Goal: Transaction & Acquisition: Download file/media

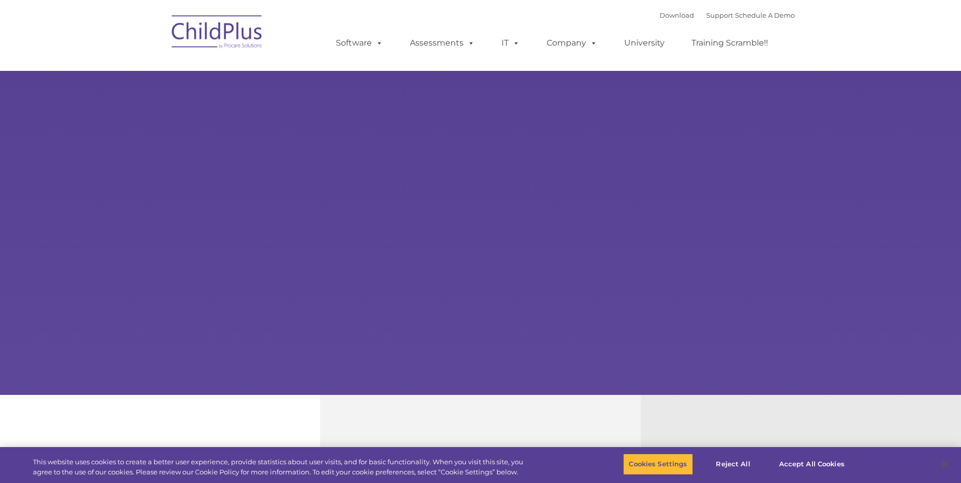
select select "MEDIUM"
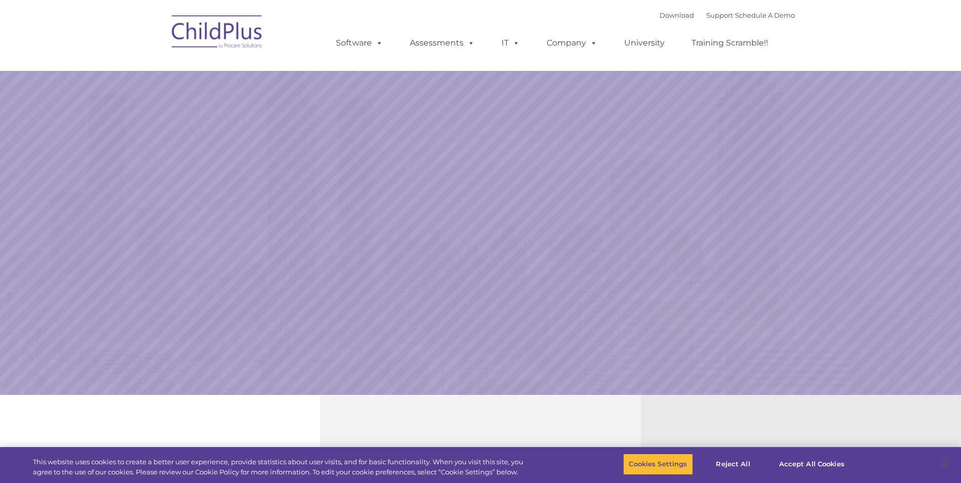
select select "MEDIUM"
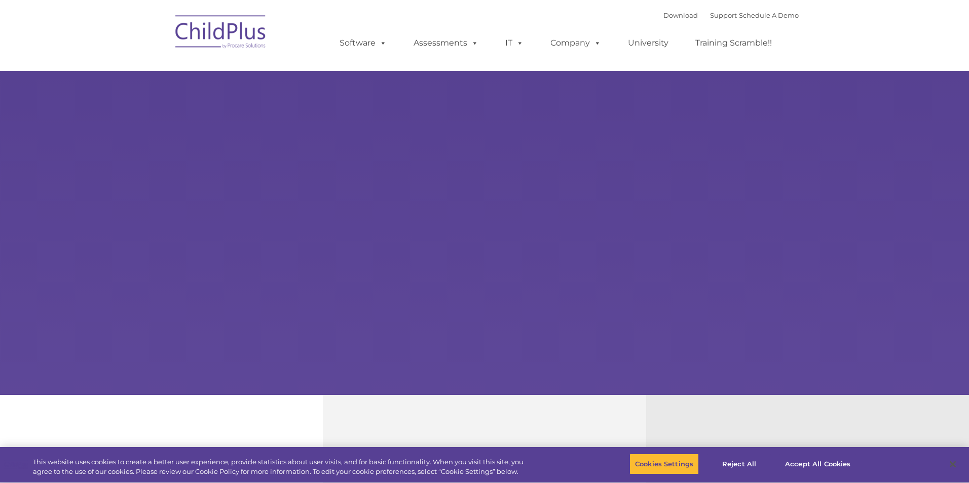
type input ""
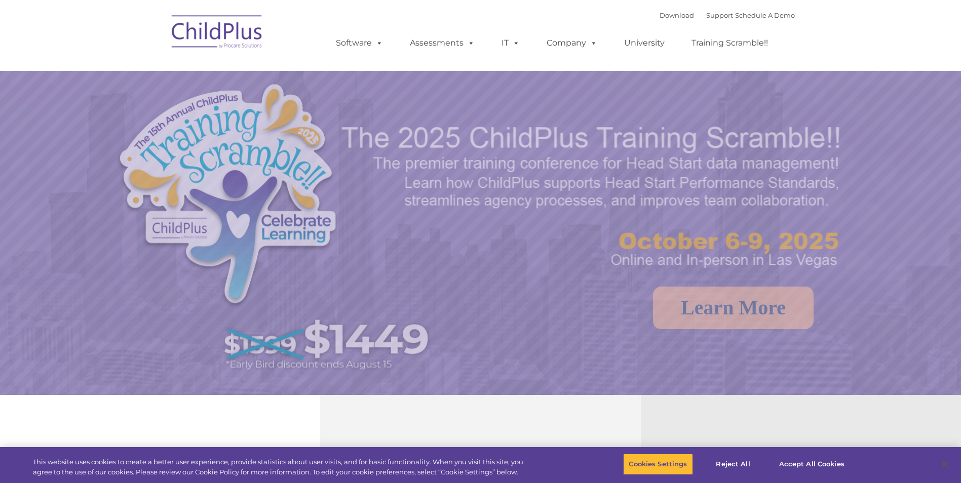
select select "MEDIUM"
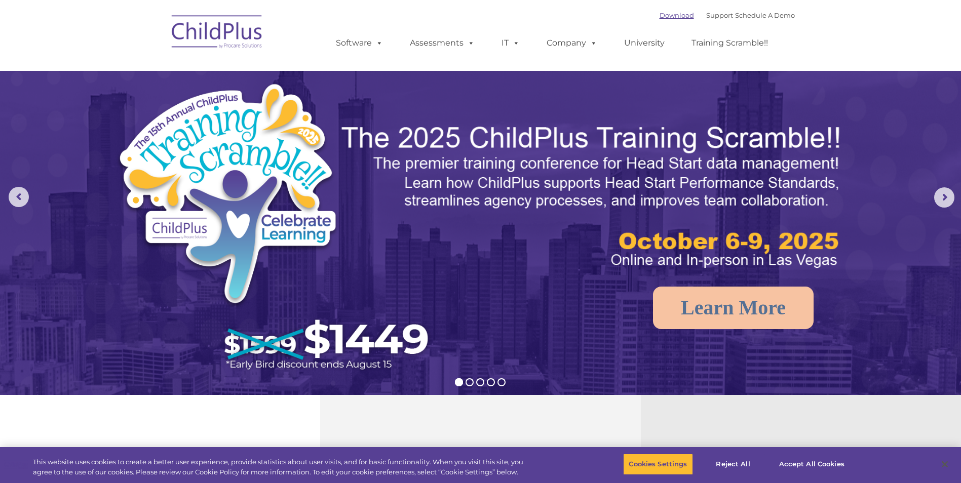
click at [661, 17] on link "Download" at bounding box center [677, 15] width 34 height 8
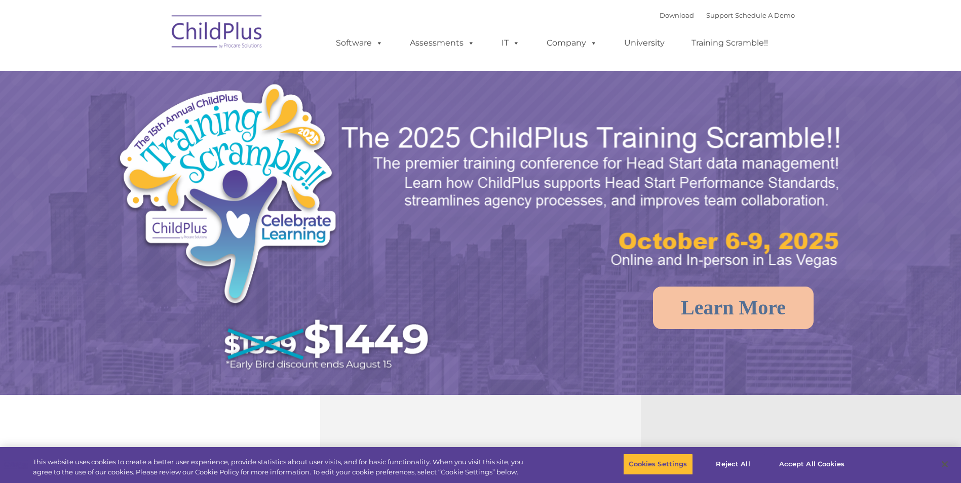
select select "MEDIUM"
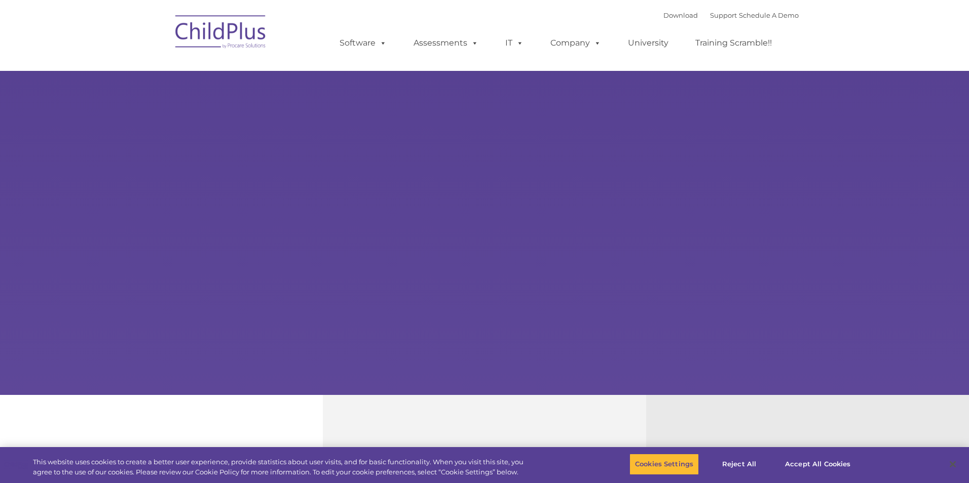
type input ""
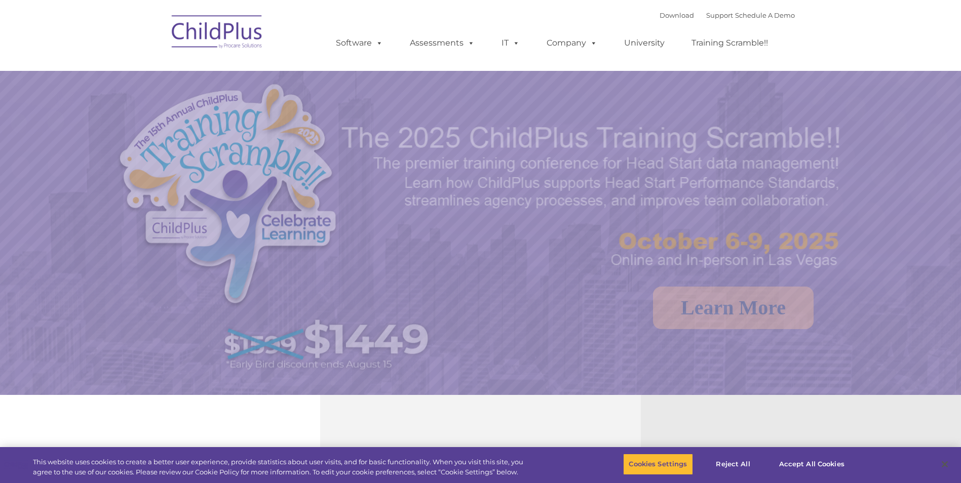
select select "MEDIUM"
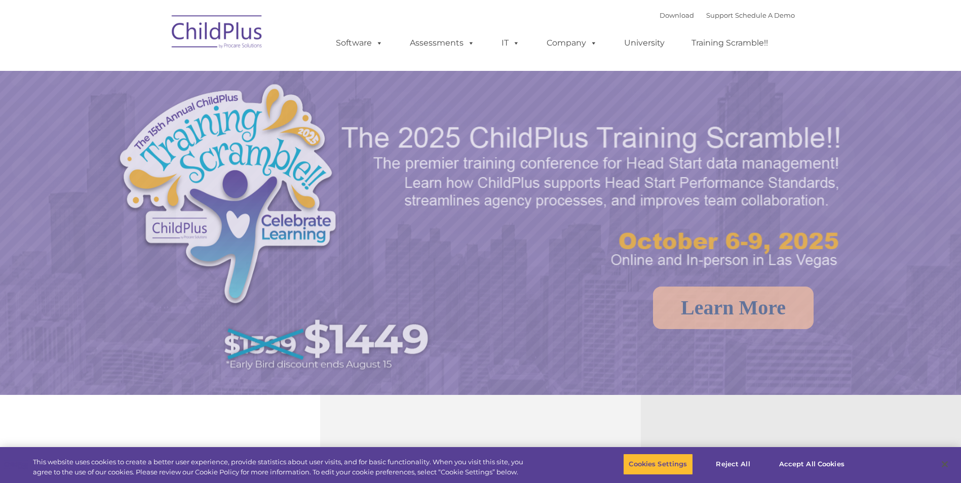
select select "MEDIUM"
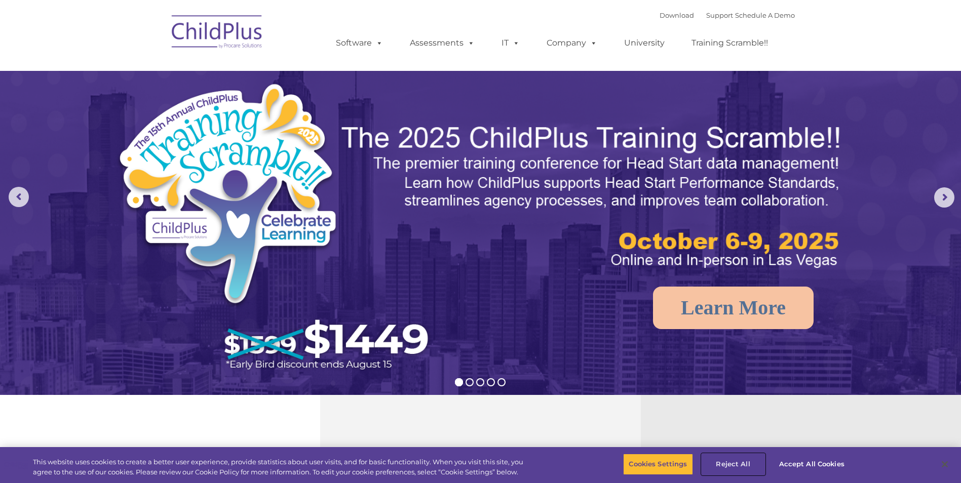
drag, startPoint x: 734, startPoint y: 465, endPoint x: 747, endPoint y: 425, distance: 42.8
click at [734, 465] on button "Reject All" at bounding box center [733, 464] width 63 height 21
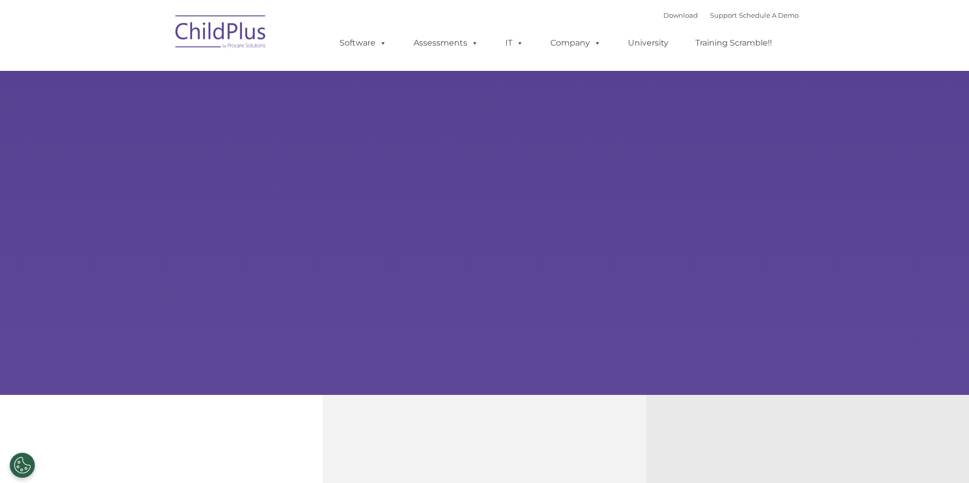
type input ""
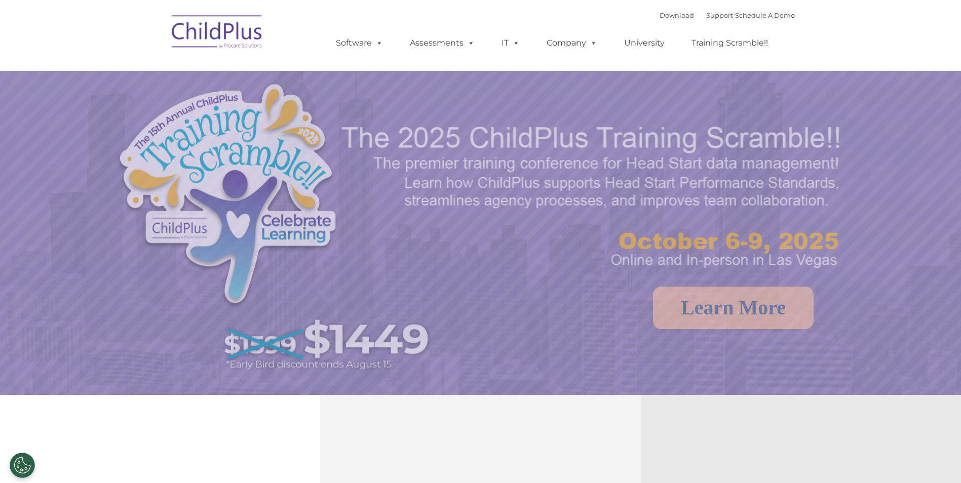
select select "MEDIUM"
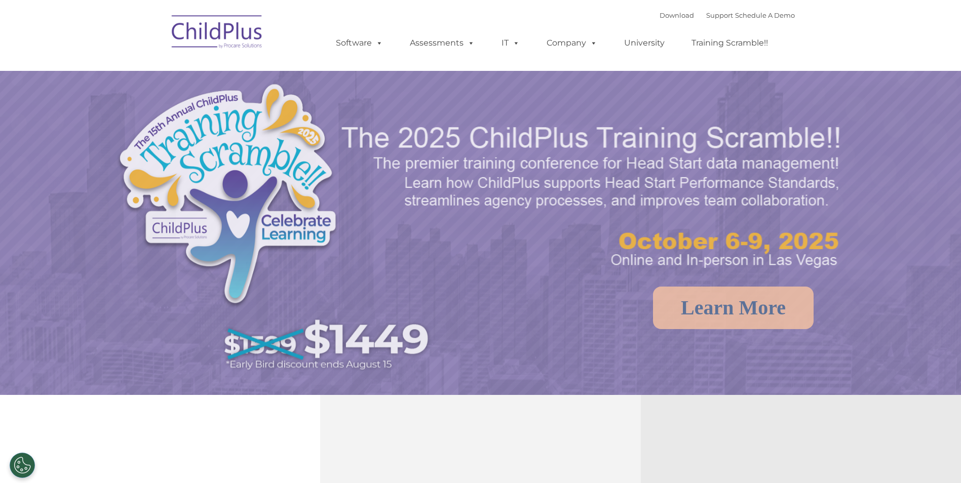
select select "MEDIUM"
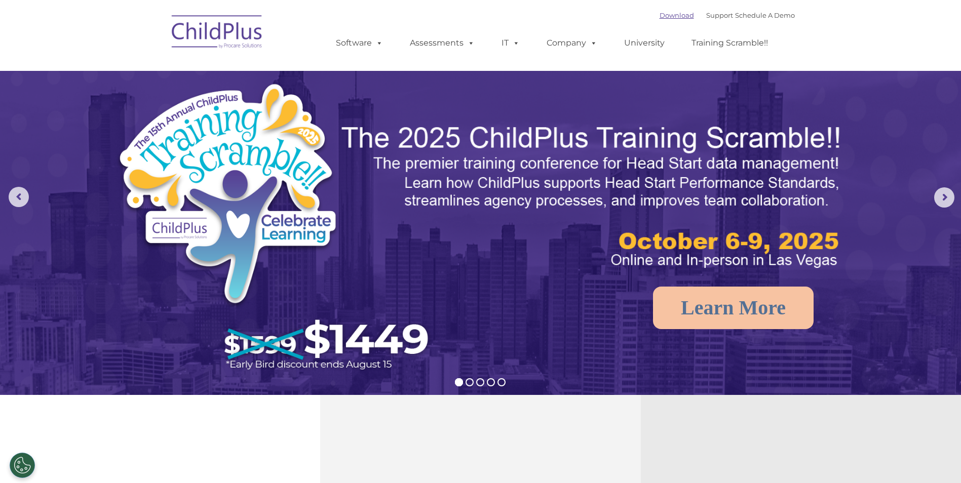
click at [665, 15] on link "Download" at bounding box center [677, 15] width 34 height 8
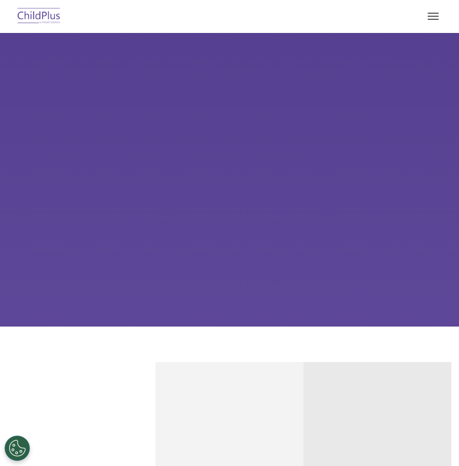
select select "MEDIUM"
